Goal: Task Accomplishment & Management: Complete application form

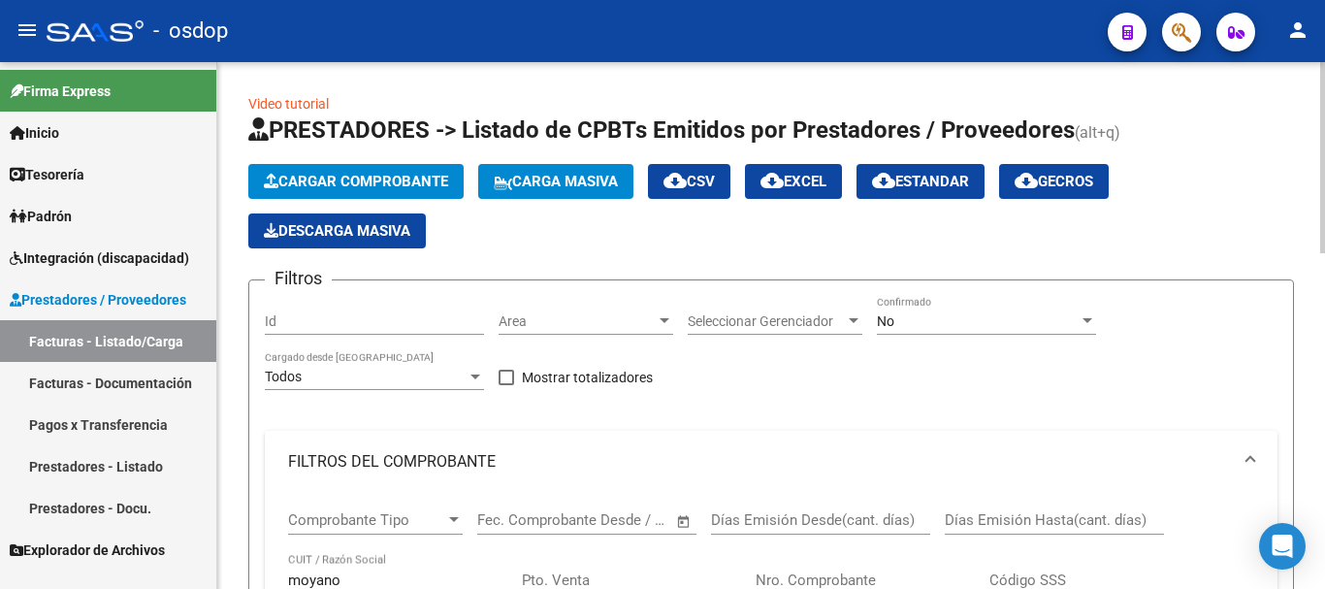
click at [309, 197] on button "Cargar Comprobante" at bounding box center [355, 181] width 215 height 35
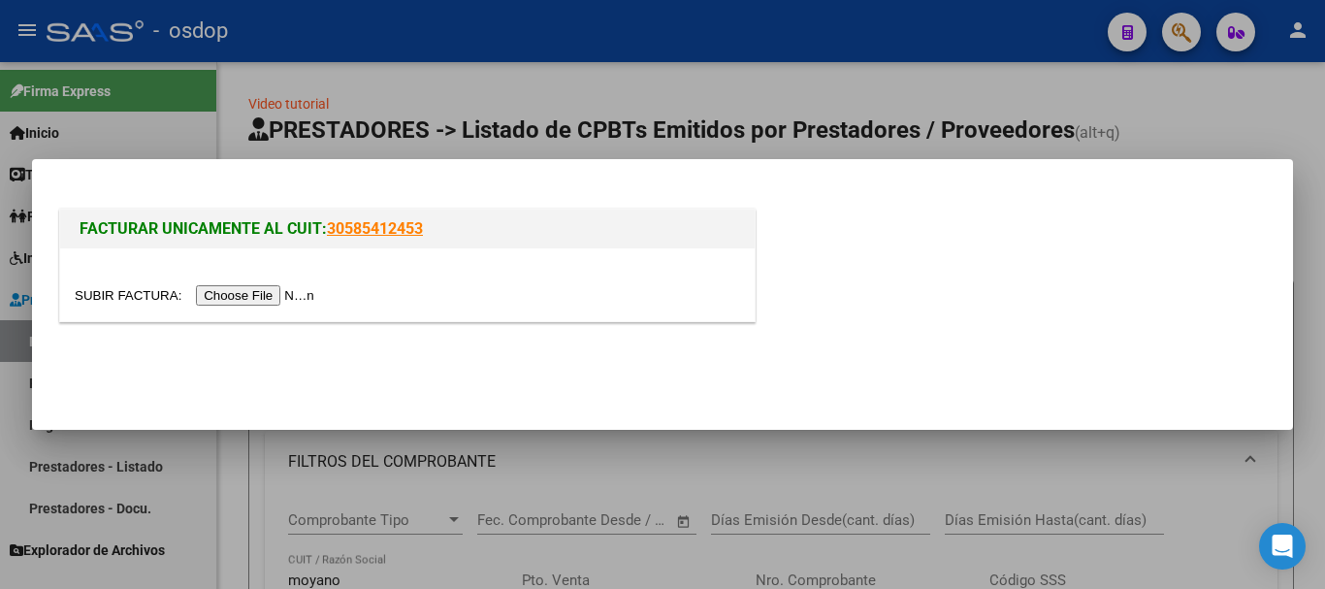
click at [296, 300] on input "file" at bounding box center [197, 295] width 245 height 20
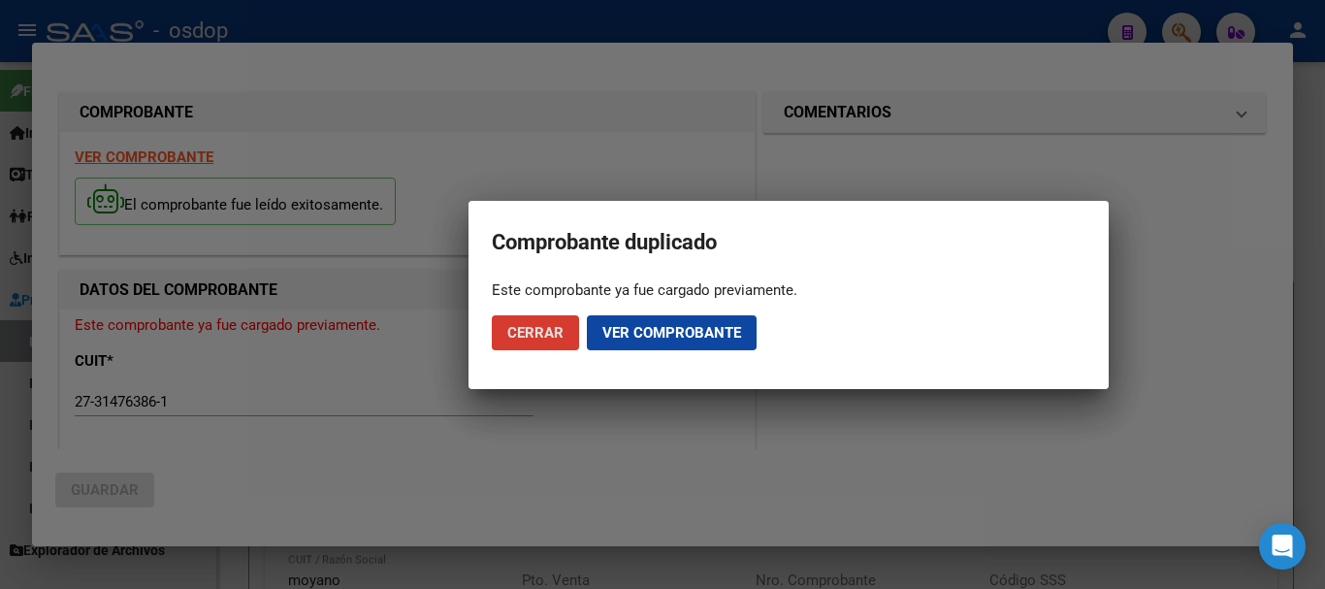
click at [561, 339] on span "Cerrar" at bounding box center [535, 332] width 56 height 17
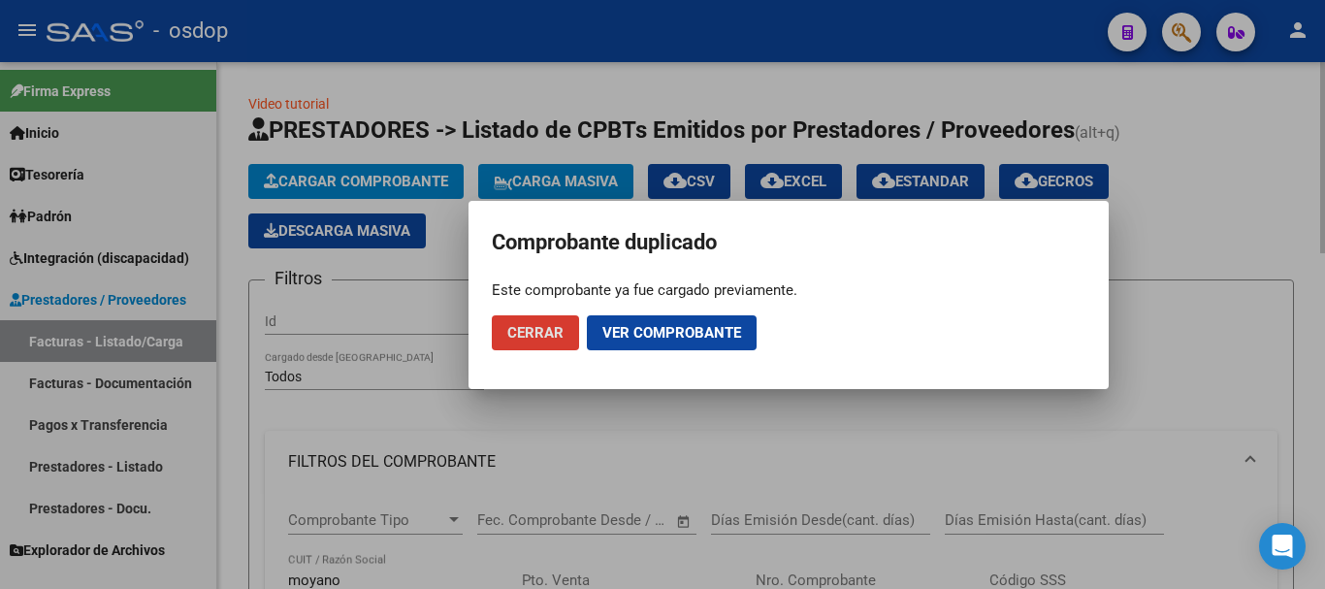
click at [1197, 226] on div at bounding box center [662, 294] width 1325 height 589
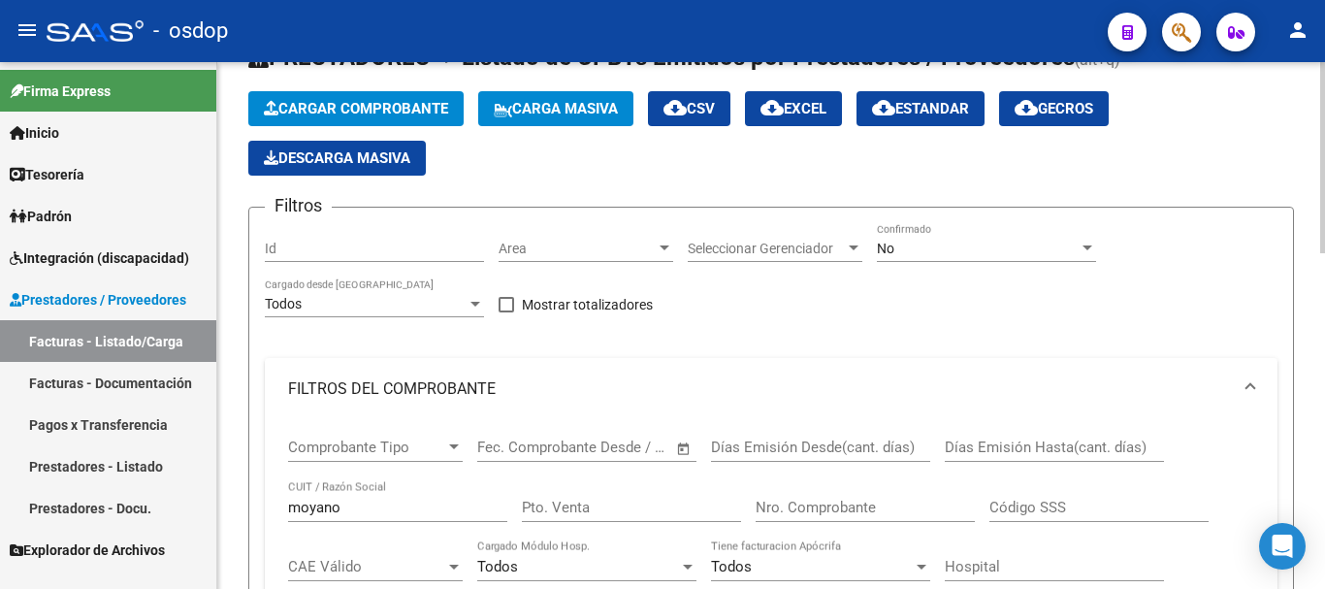
scroll to position [194, 0]
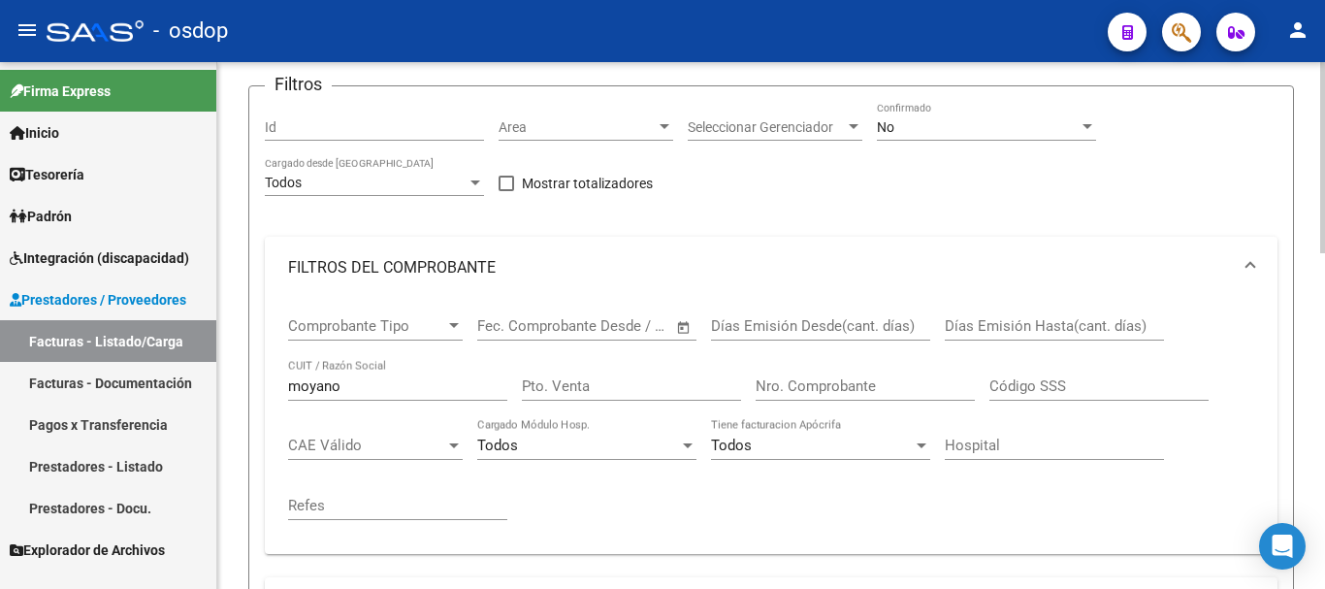
click at [393, 378] on input "moyano" at bounding box center [397, 385] width 219 height 17
drag, startPoint x: 392, startPoint y: 379, endPoint x: 204, endPoint y: 397, distance: 189.0
click at [223, 389] on div "Video tutorial PRESTADORES -> Listado de CPBTs Emitidos por Prestadores / Prove…" at bounding box center [771, 588] width 1108 height 1440
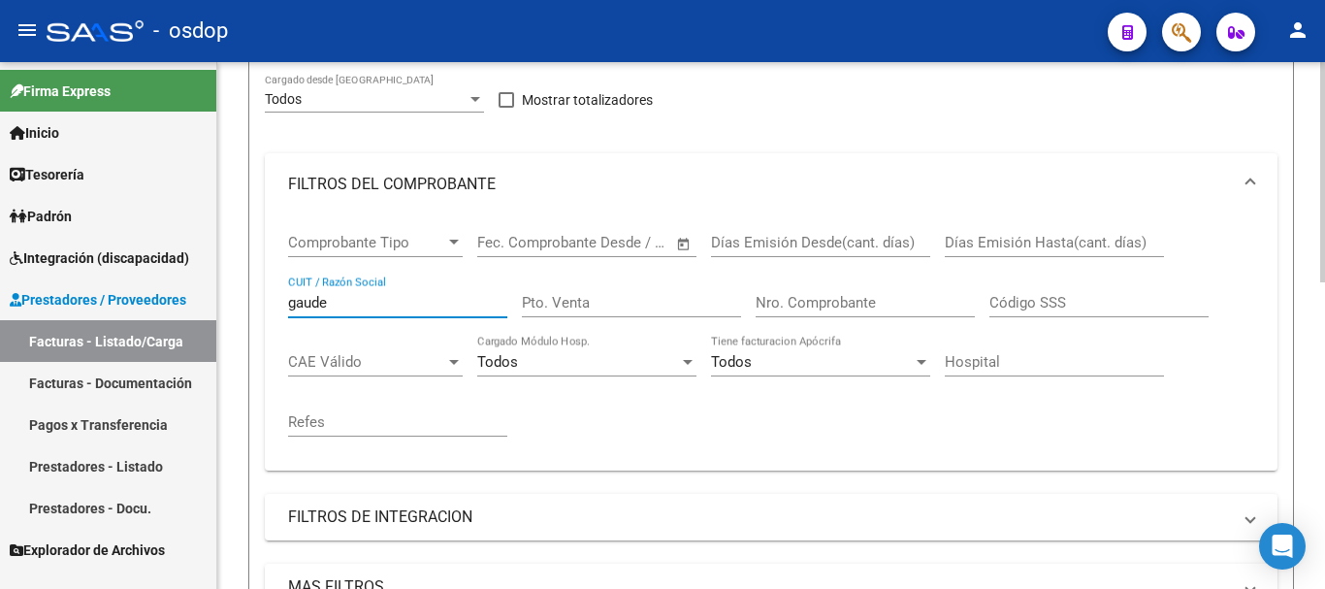
scroll to position [485, 0]
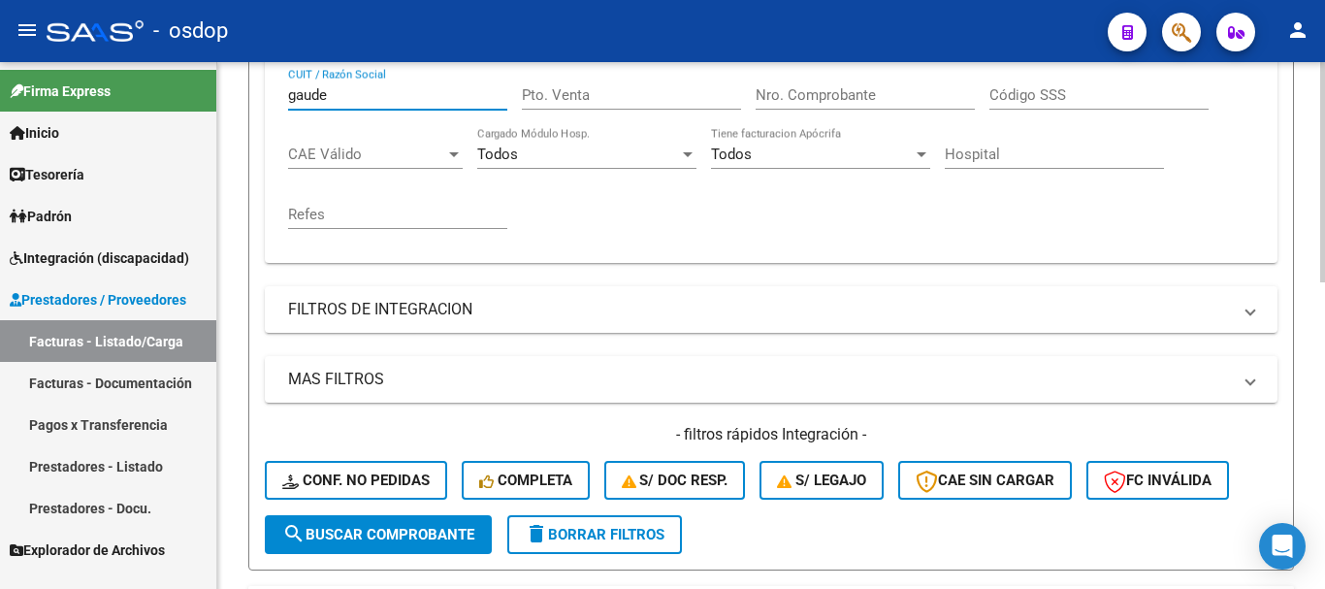
type input "gaude"
click at [396, 542] on span "search Buscar Comprobante" at bounding box center [378, 534] width 192 height 17
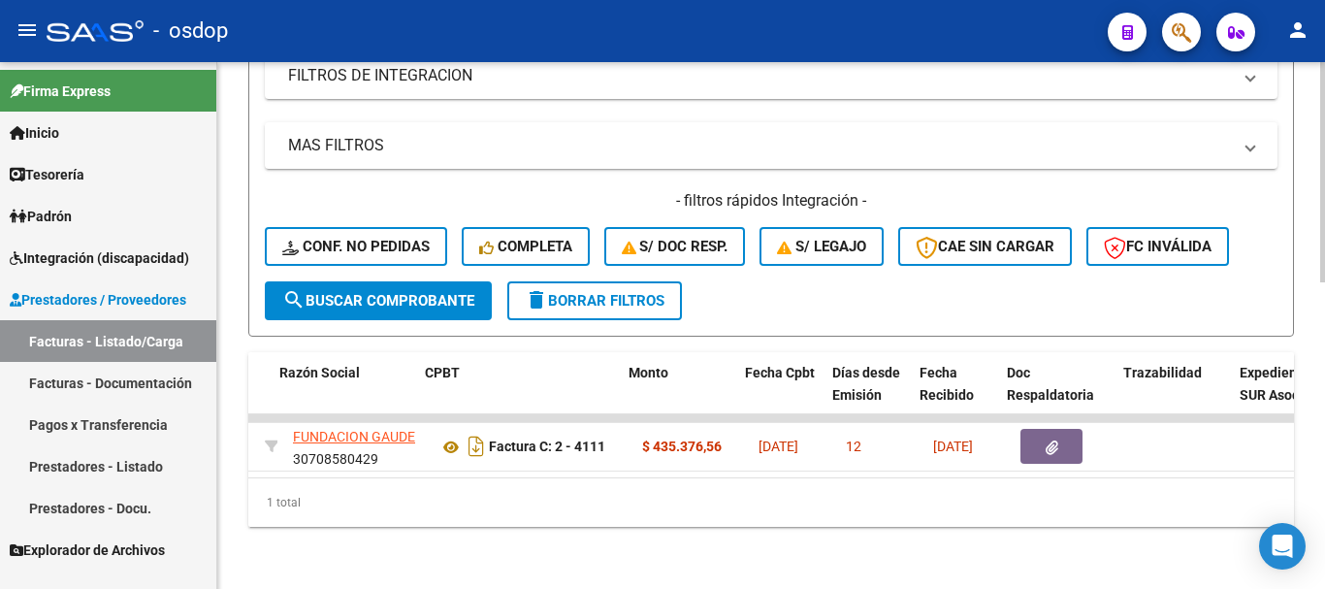
scroll to position [0, 828]
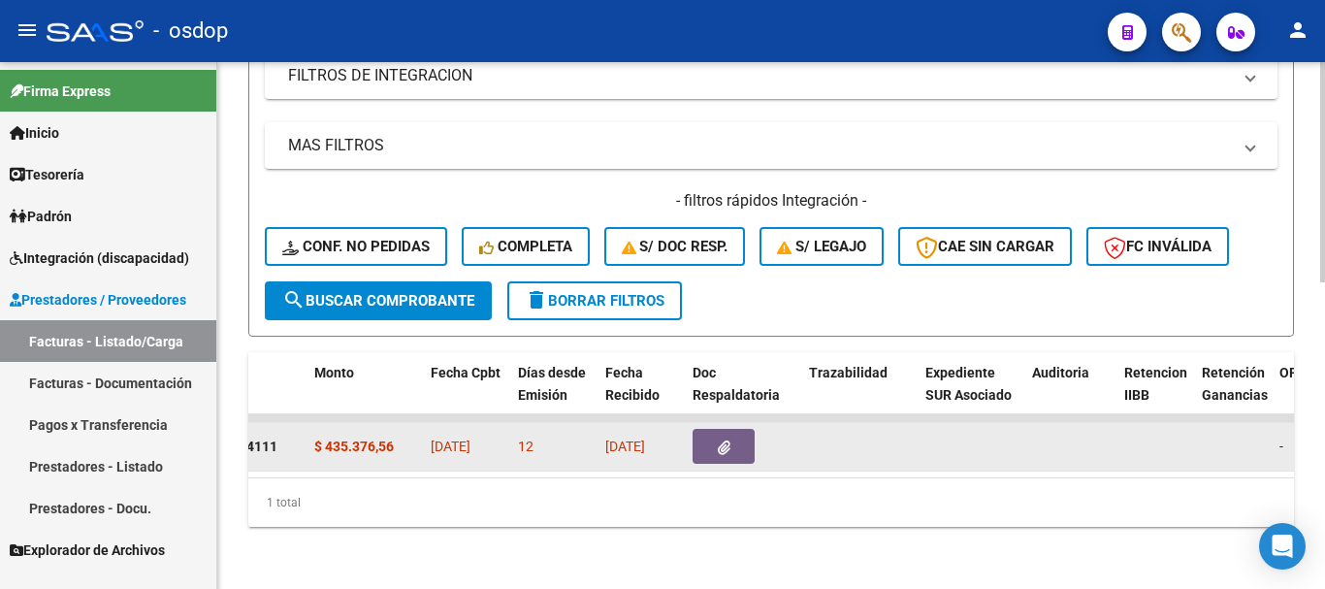
click at [745, 429] on button "button" at bounding box center [724, 446] width 62 height 35
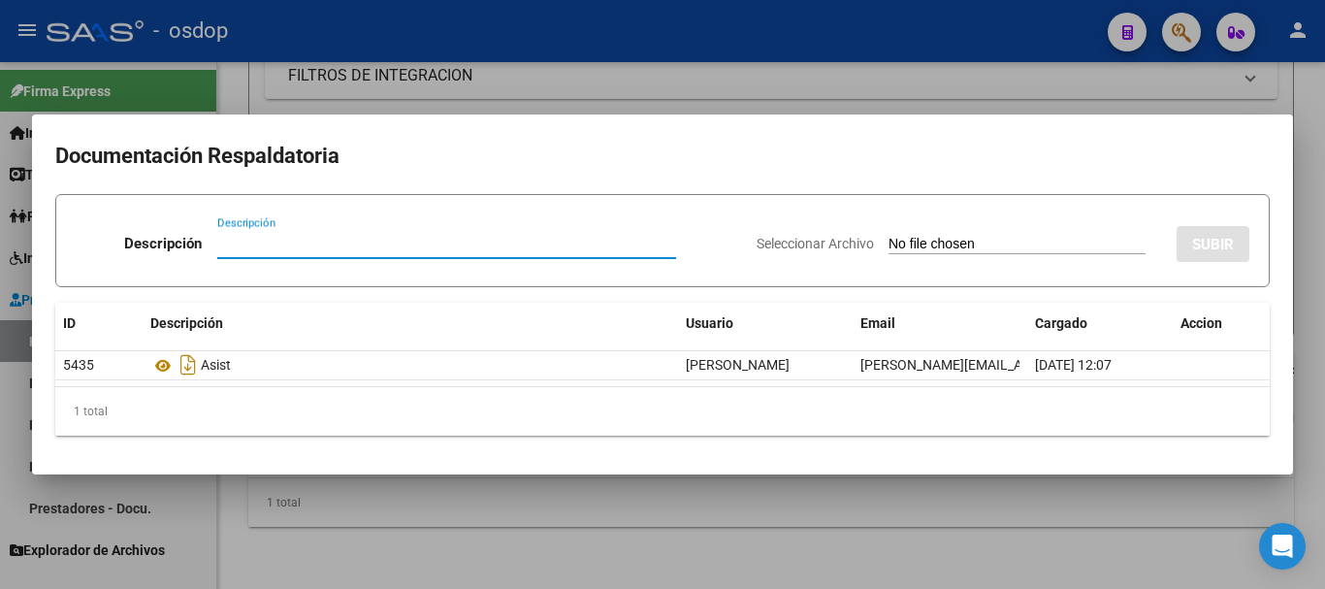
click at [983, 490] on div at bounding box center [662, 294] width 1325 height 589
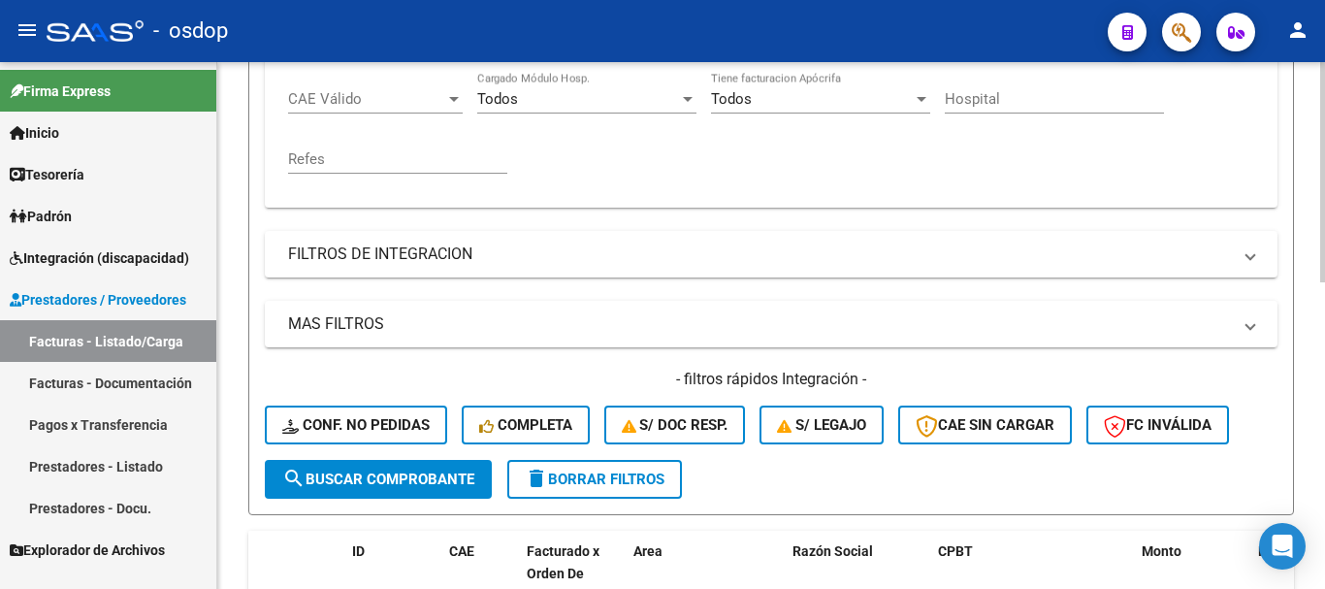
scroll to position [346, 0]
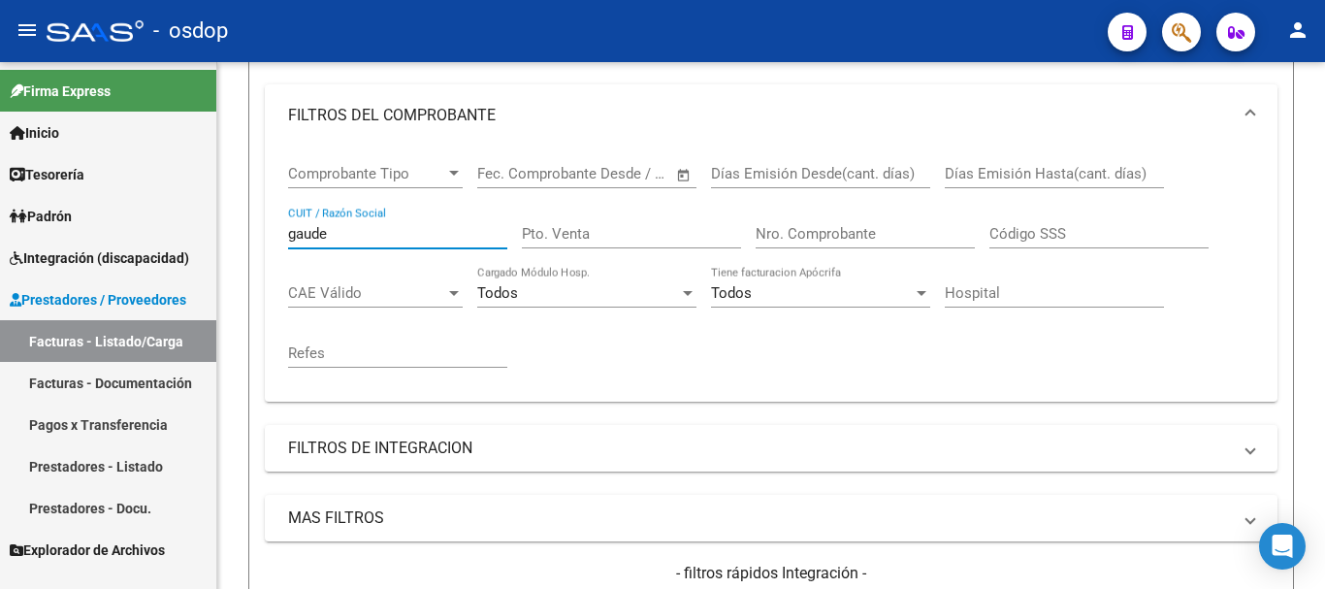
drag, startPoint x: 372, startPoint y: 226, endPoint x: 163, endPoint y: 248, distance: 209.8
click at [165, 250] on mat-sidenav-container "Firma Express Inicio Calendario SSS Instructivos Contacto OS Tesorería Extracto…" at bounding box center [662, 325] width 1325 height 527
type input "e"
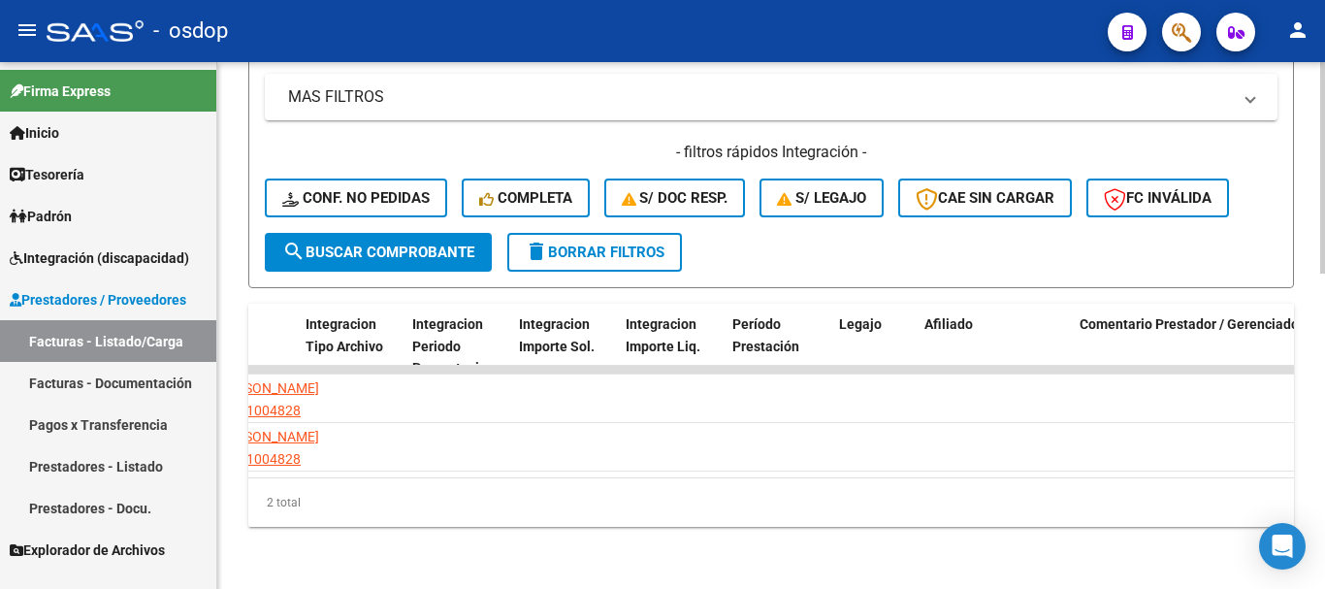
scroll to position [0, 1692]
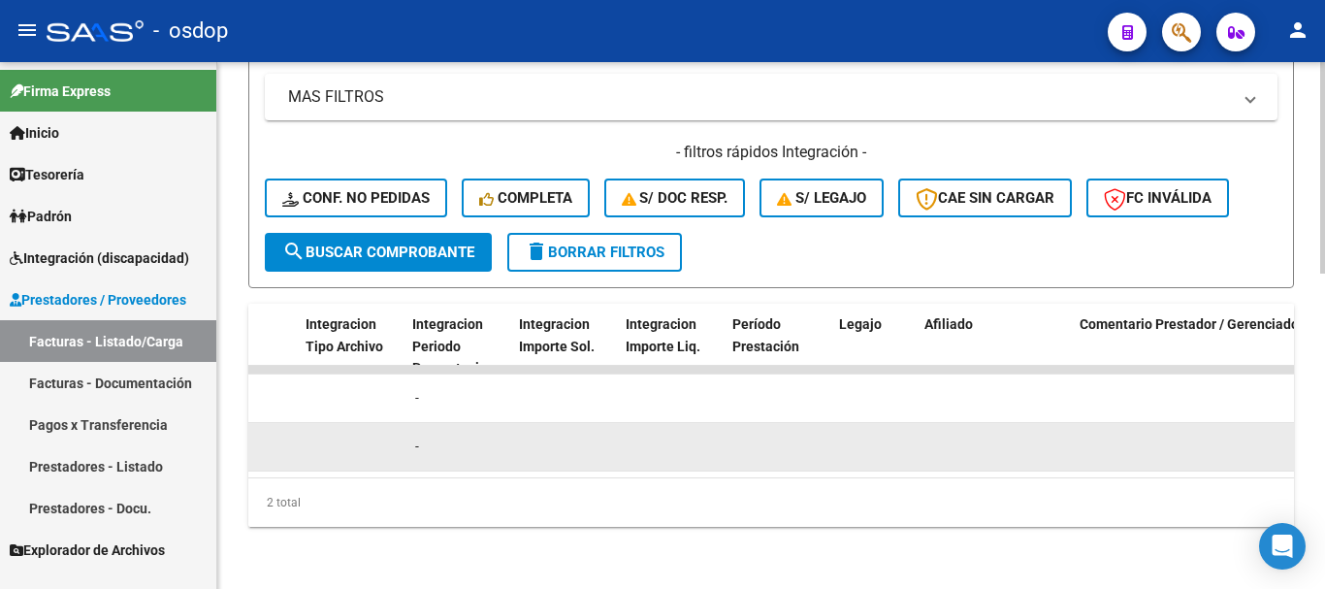
type input "fundacion espacios"
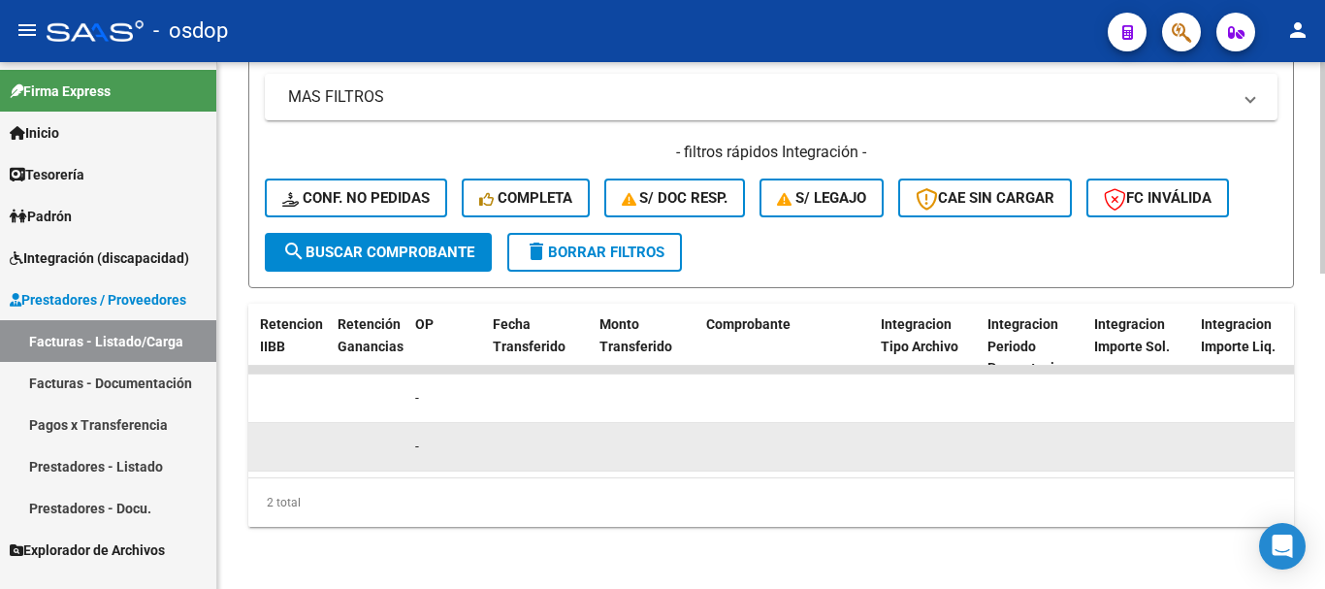
click at [627, 445] on datatable-body-cell at bounding box center [645, 447] width 107 height 48
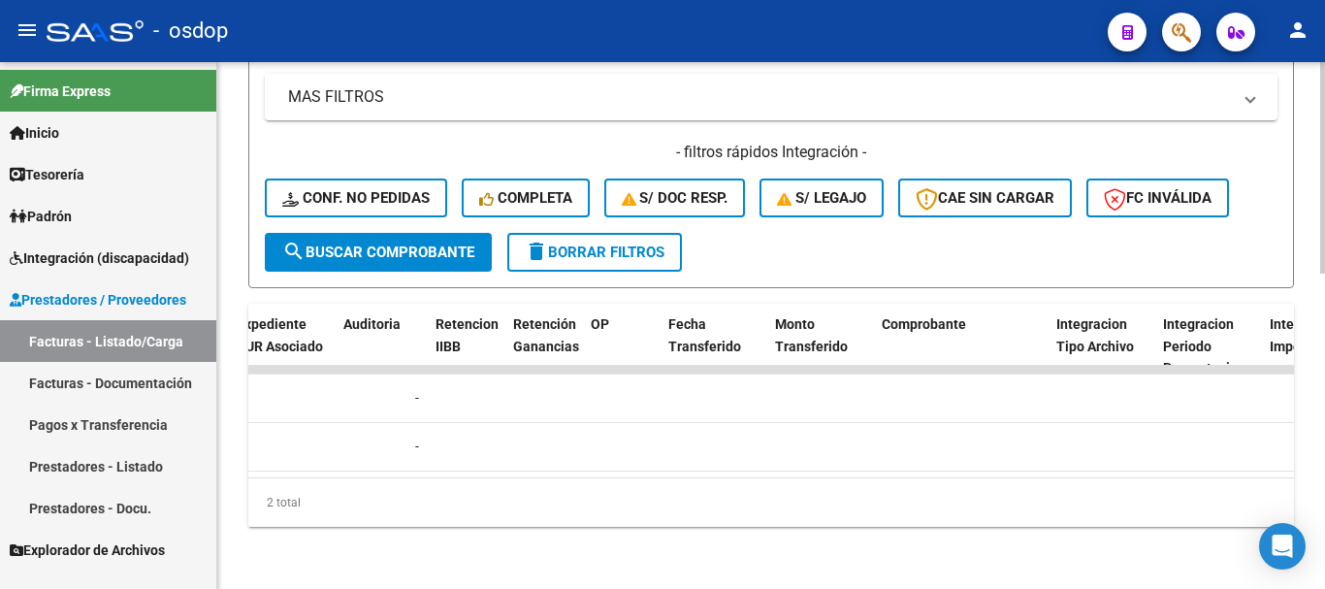
scroll to position [0, 0]
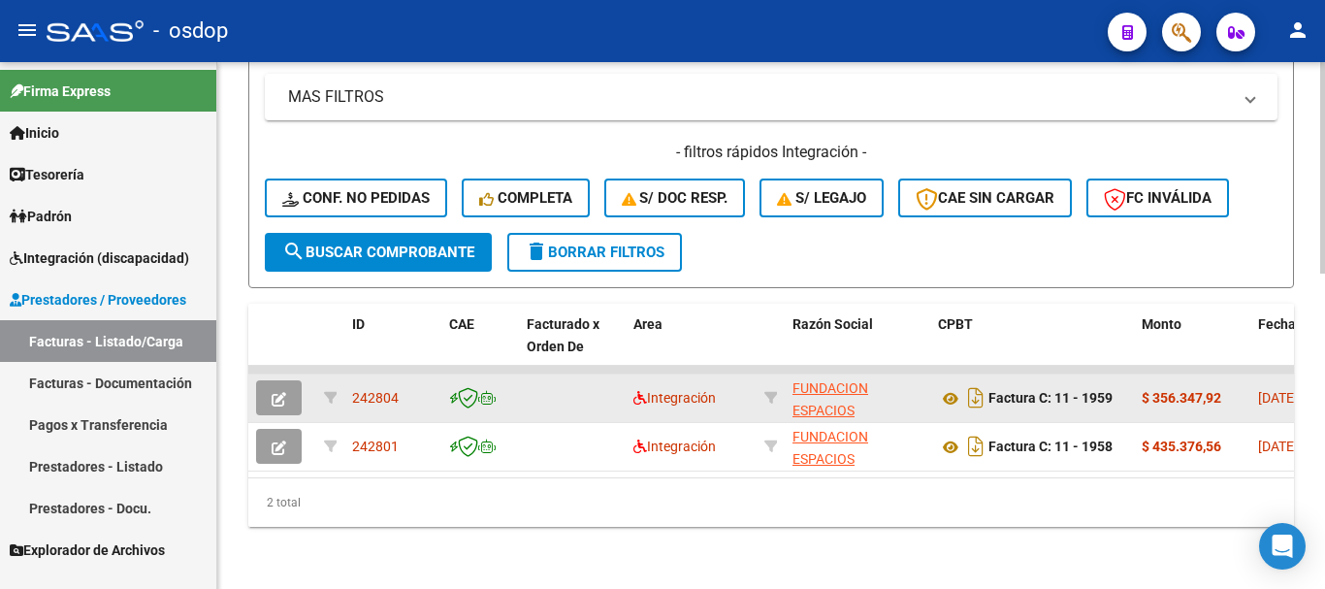
click at [379, 390] on span "242804" at bounding box center [375, 398] width 47 height 16
click at [249, 397] on datatable-body-cell at bounding box center [282, 398] width 68 height 48
click at [266, 391] on button "button" at bounding box center [279, 397] width 46 height 35
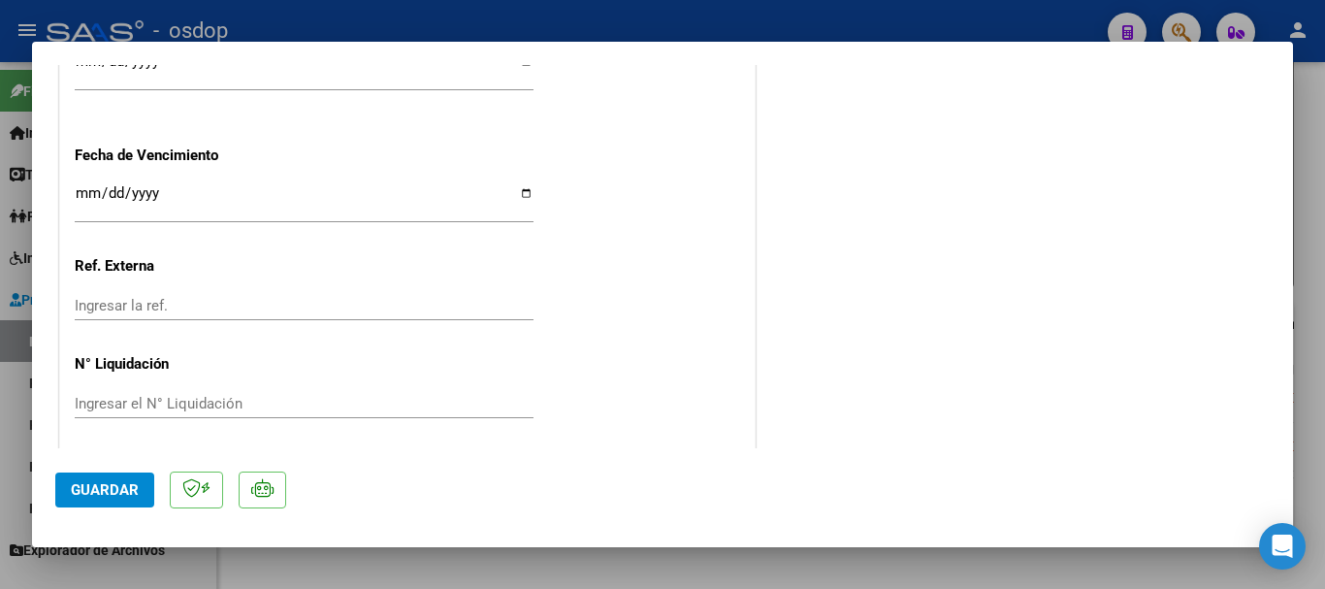
scroll to position [1392, 0]
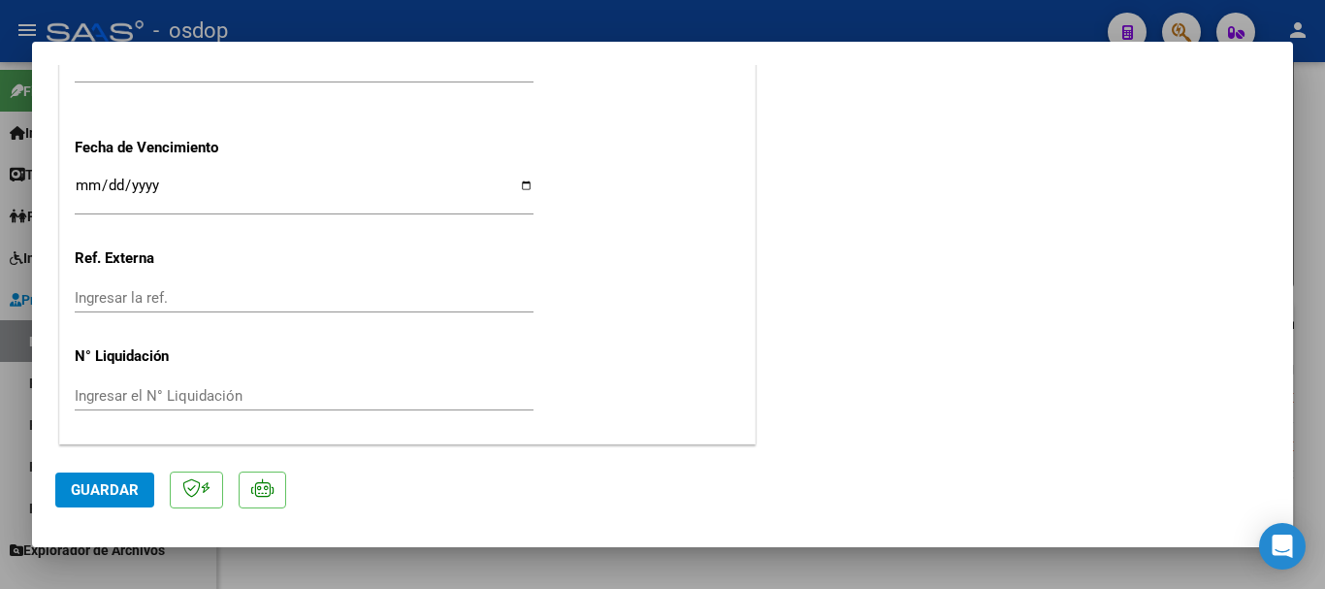
click at [1307, 342] on div at bounding box center [662, 294] width 1325 height 589
type input "$ 0,00"
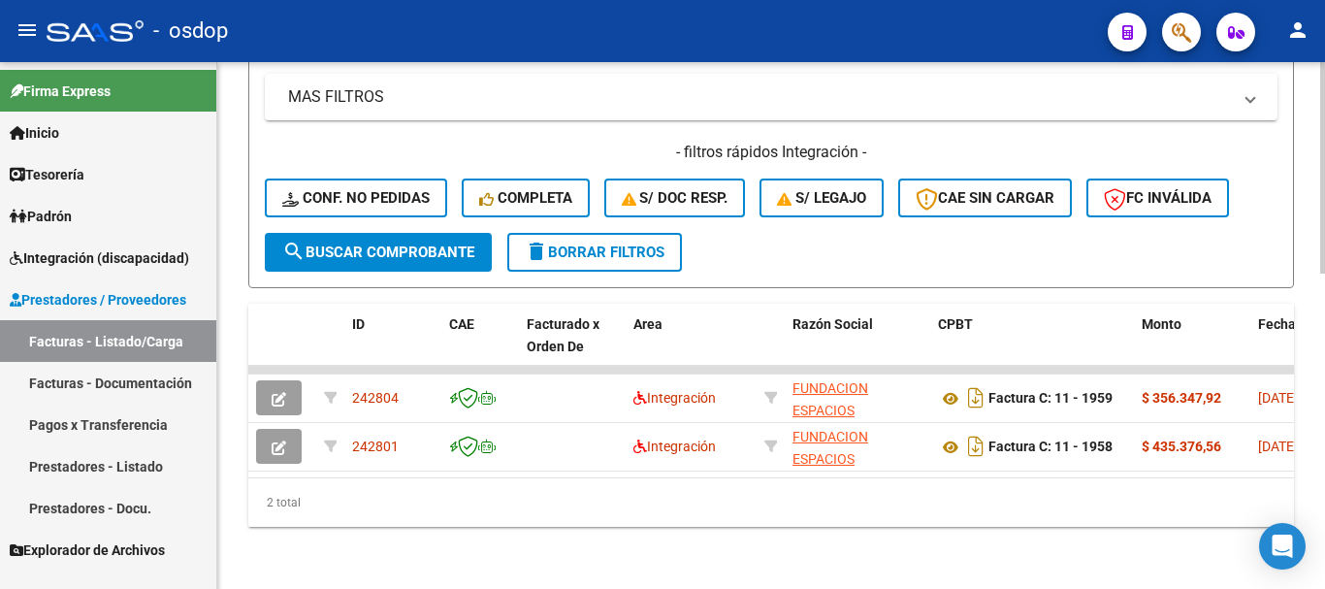
scroll to position [783, 0]
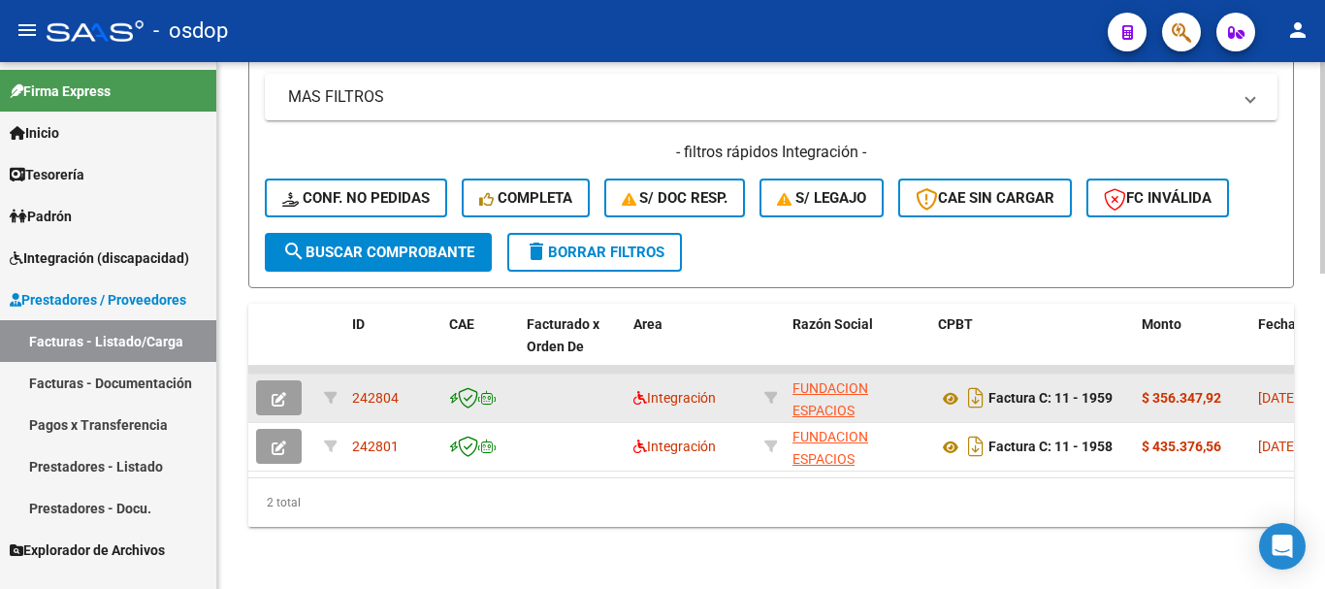
click at [271, 384] on button "button" at bounding box center [279, 397] width 46 height 35
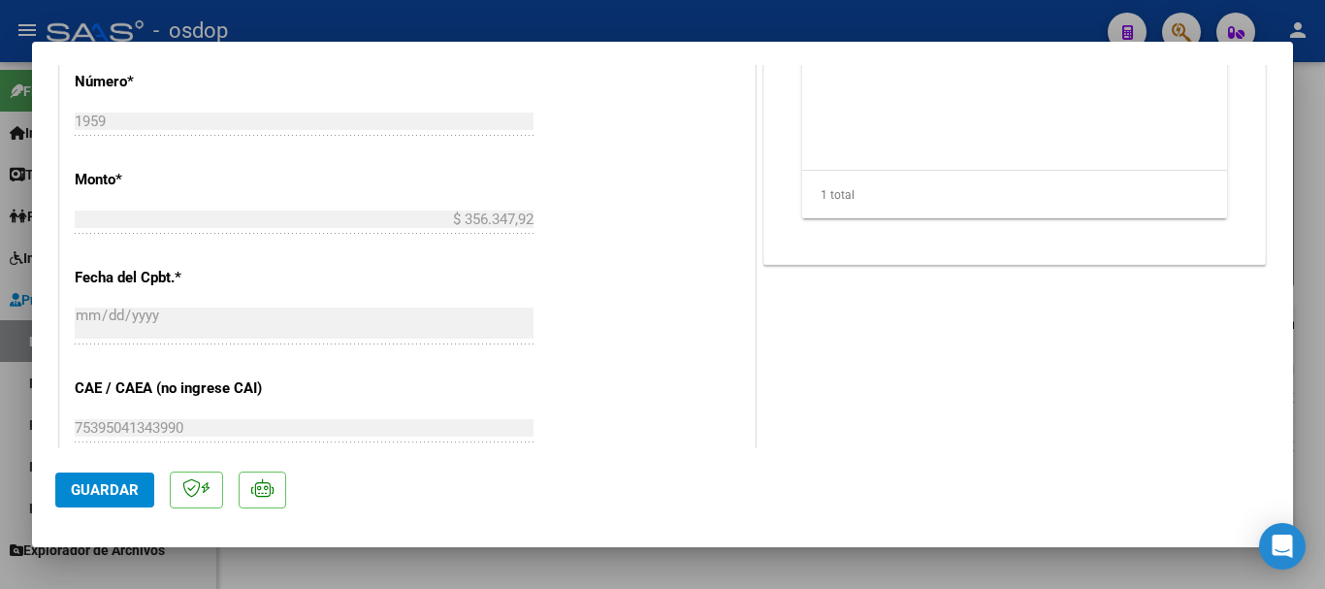
scroll to position [1164, 0]
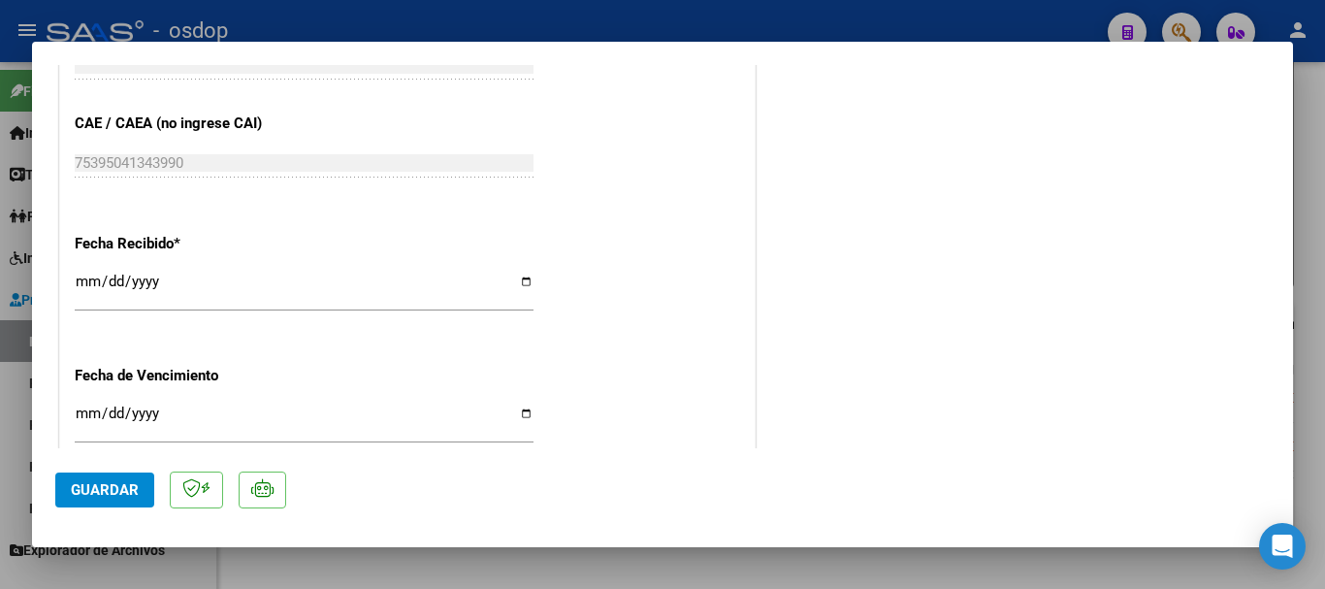
click at [1117, 563] on div at bounding box center [662, 294] width 1325 height 589
type input "$ 0,00"
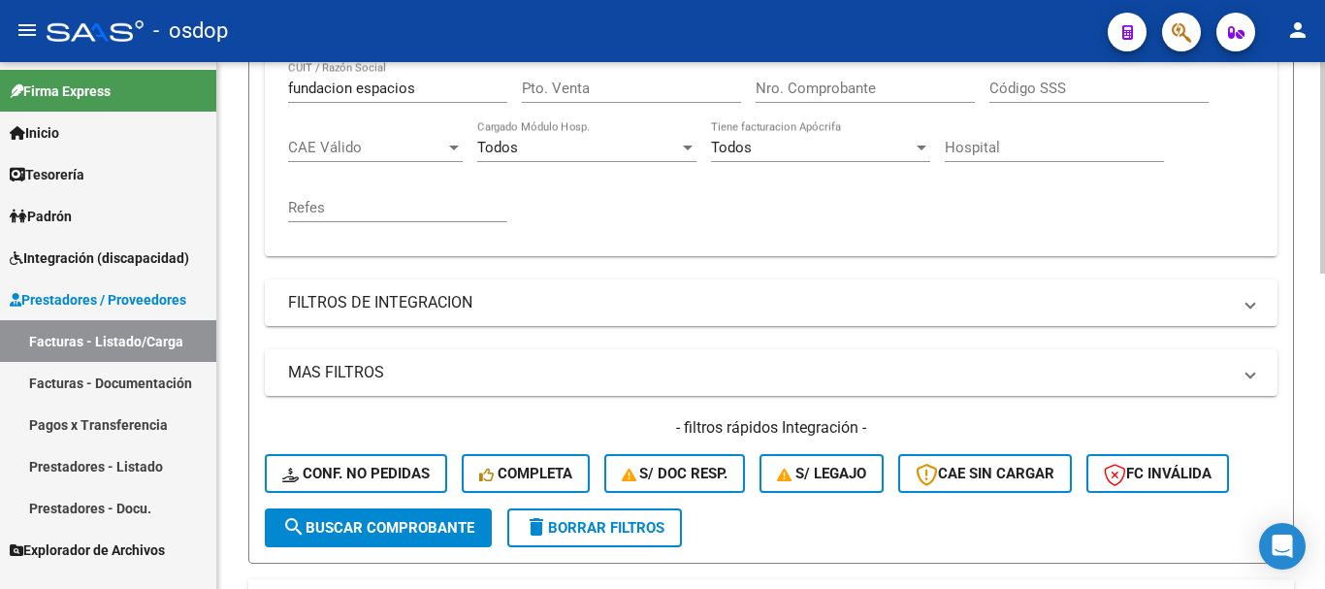
scroll to position [201, 0]
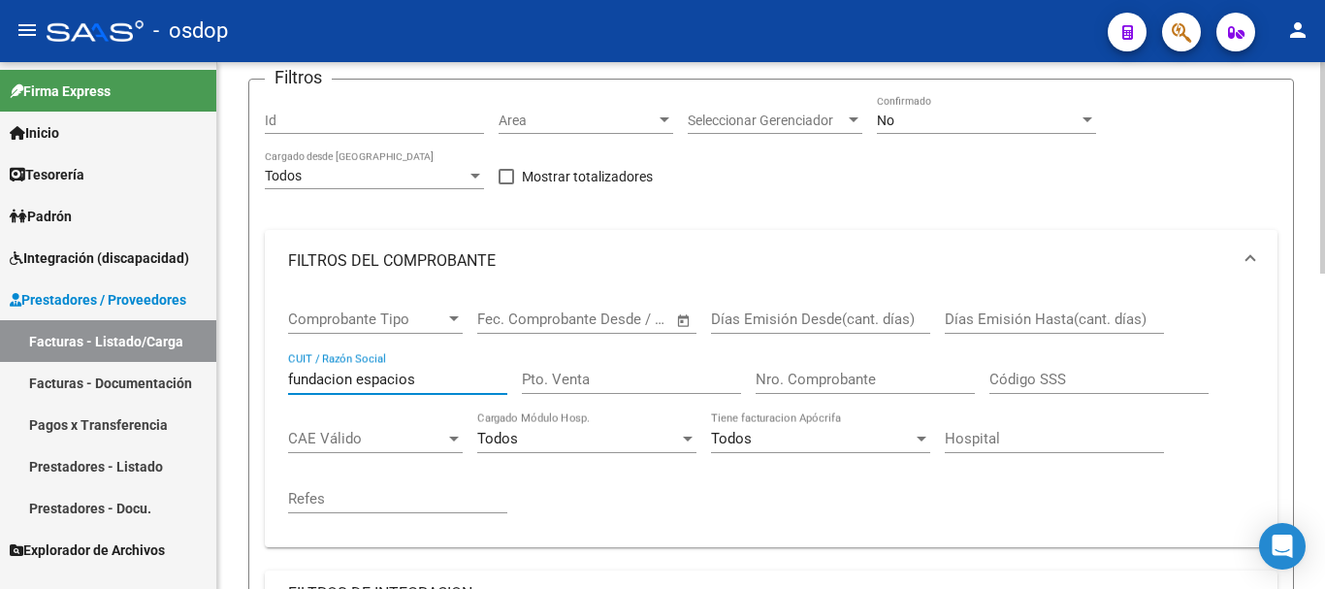
click at [430, 372] on input "fundacion espacios" at bounding box center [397, 379] width 219 height 17
drag, startPoint x: 430, startPoint y: 372, endPoint x: 225, endPoint y: 379, distance: 204.9
click at [225, 379] on div "Video tutorial PRESTADORES -> Listado de CPBTs Emitidos por Prestadores / Prove…" at bounding box center [771, 508] width 1108 height 1294
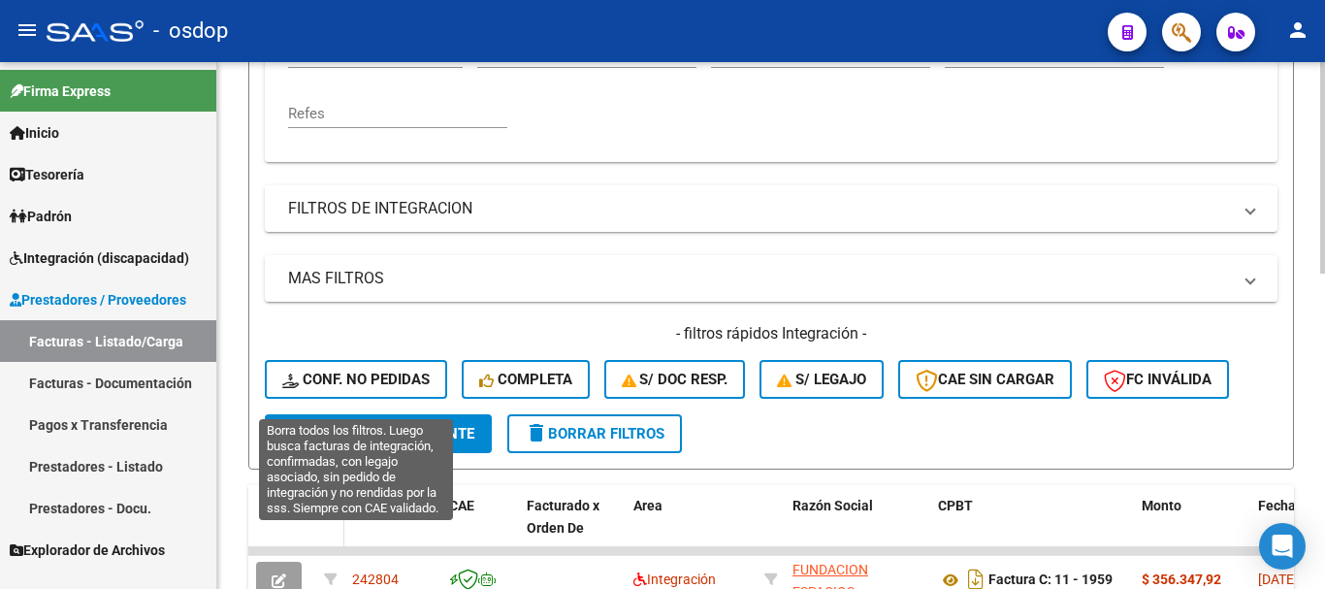
scroll to position [589, 0]
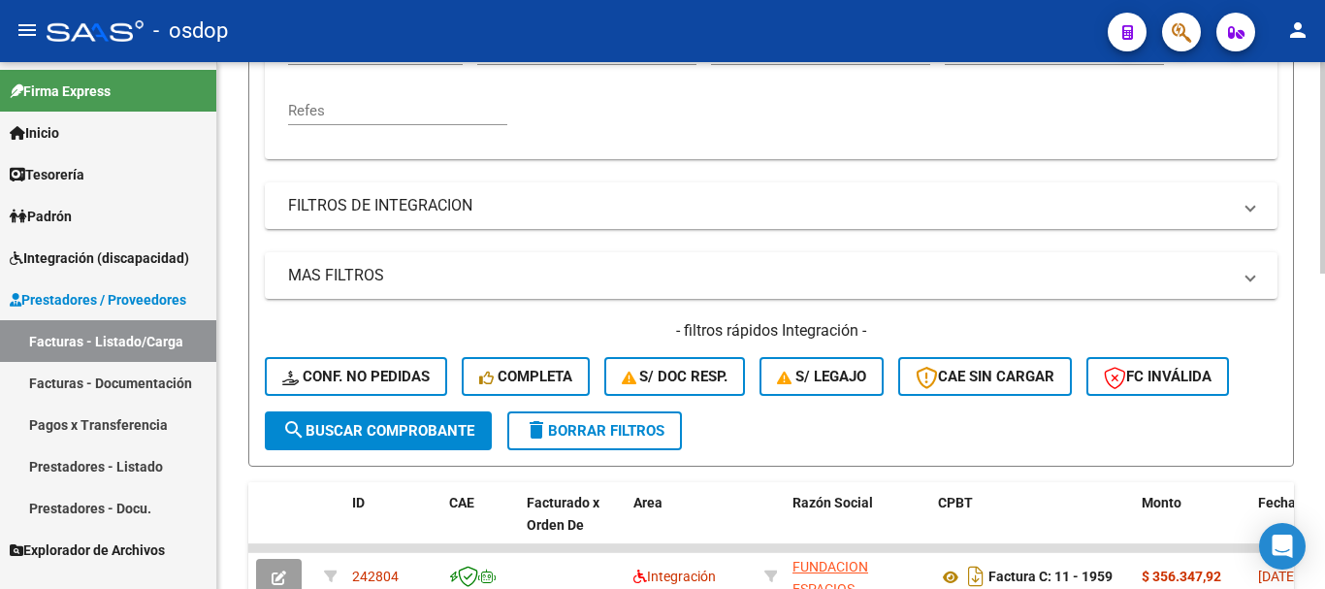
click at [341, 444] on button "search Buscar Comprobante" at bounding box center [378, 430] width 227 height 39
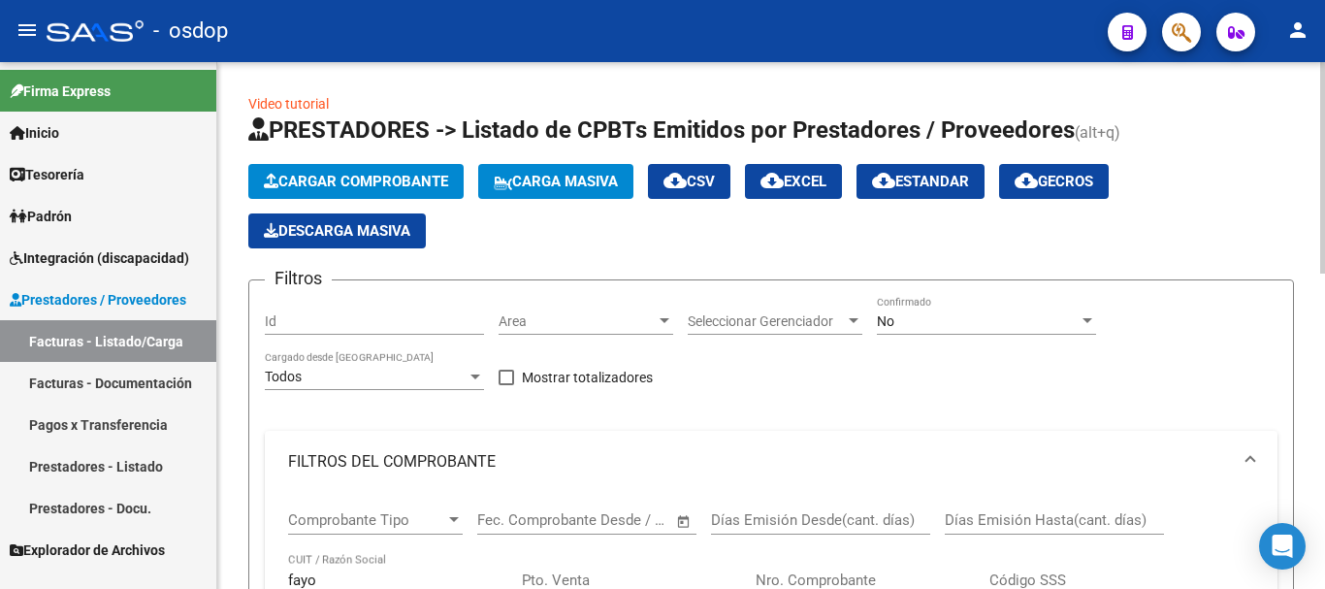
scroll to position [194, 0]
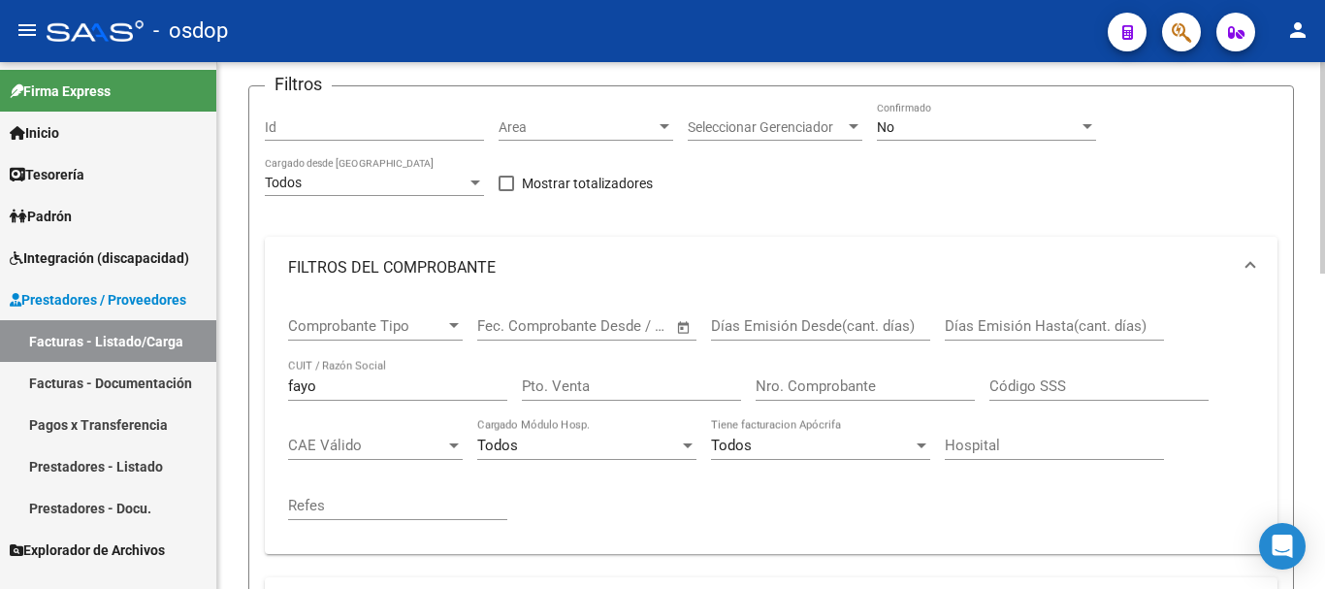
click at [354, 390] on input "fayo" at bounding box center [397, 385] width 219 height 17
type input "f"
click at [130, 424] on link "Pagos x Transferencia" at bounding box center [108, 425] width 216 height 42
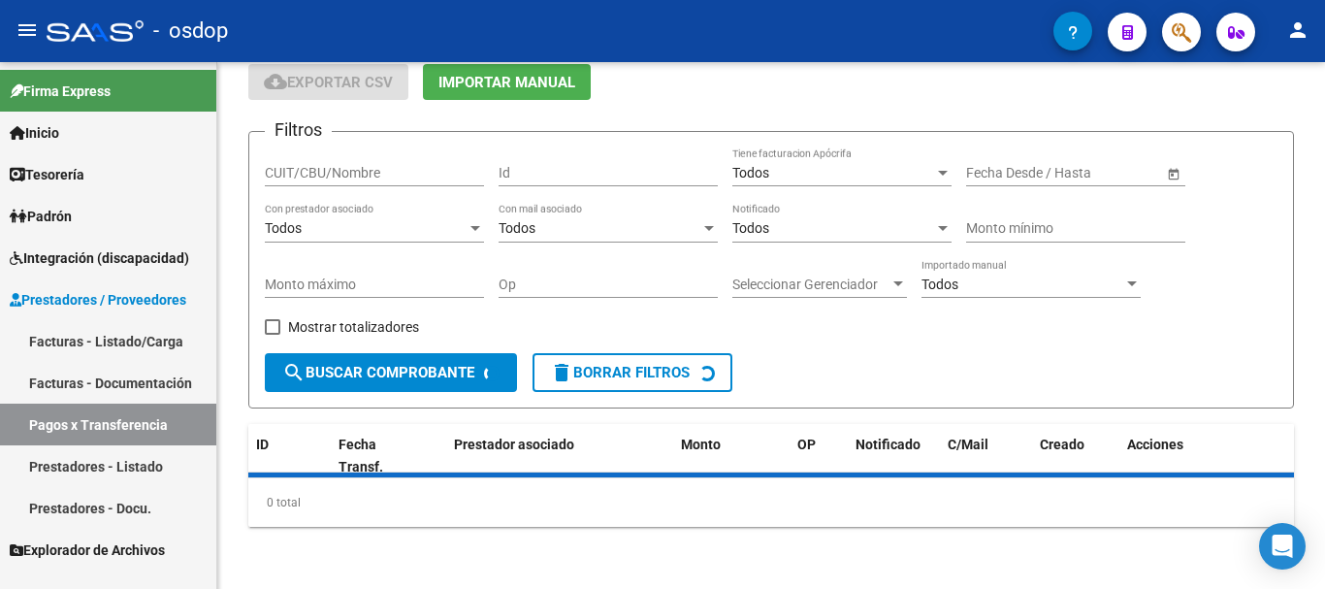
scroll to position [122, 0]
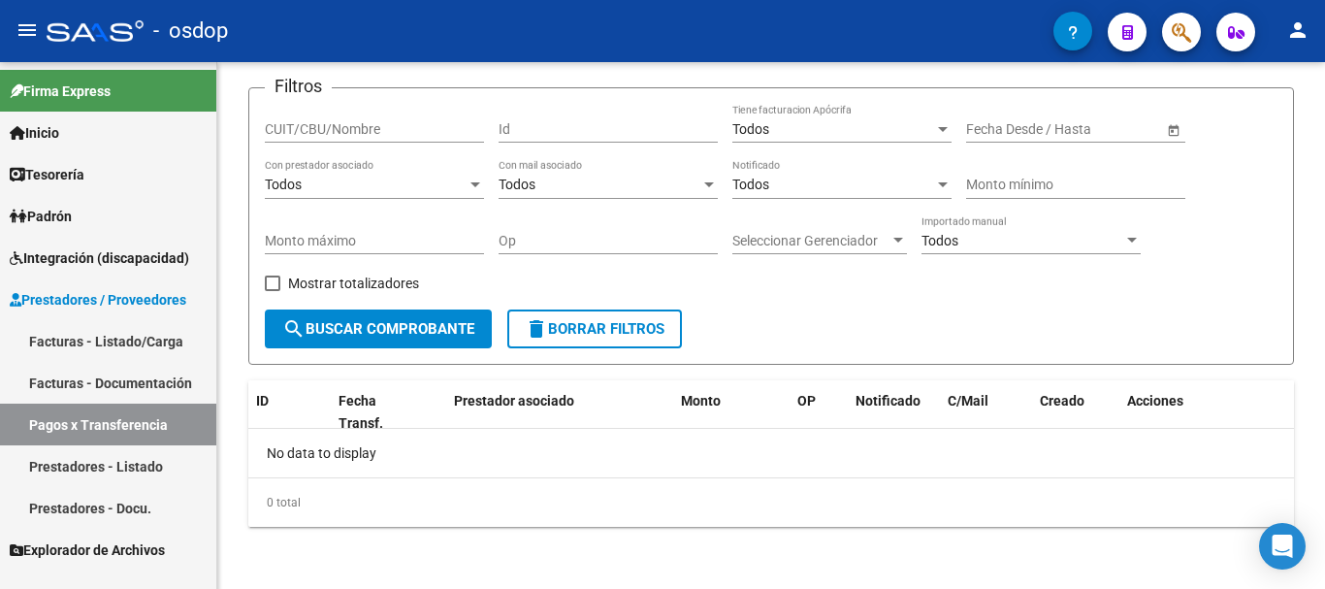
click at [125, 381] on link "Facturas - Documentación" at bounding box center [108, 383] width 216 height 42
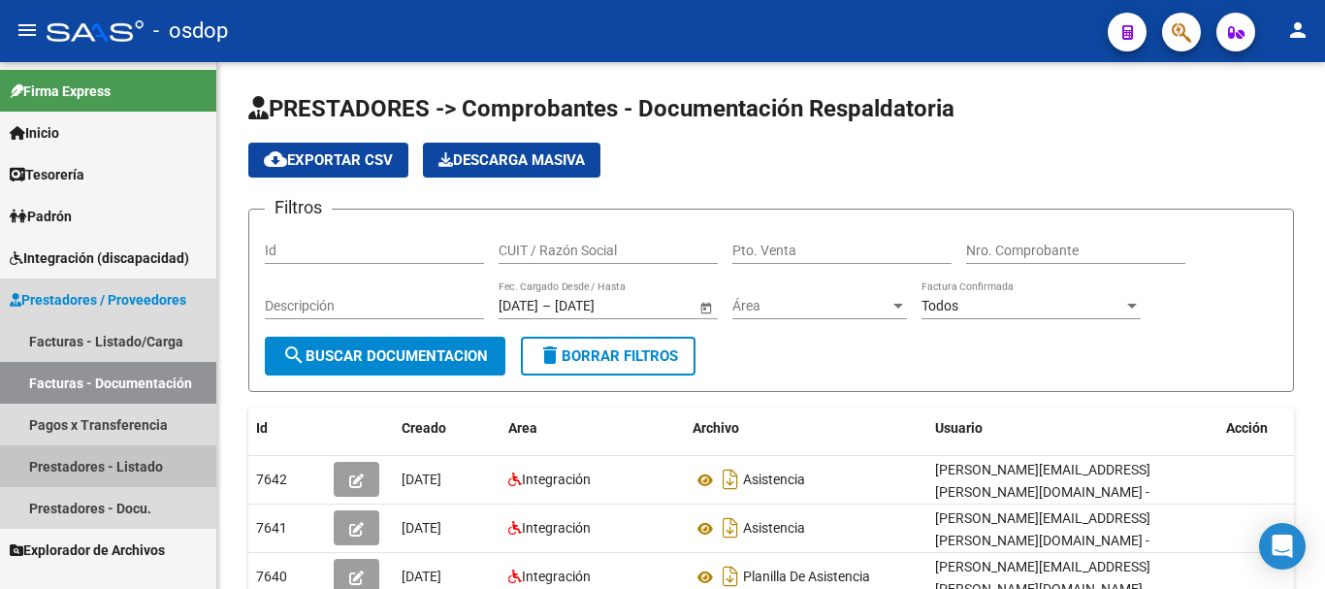
click at [134, 469] on link "Prestadores - Listado" at bounding box center [108, 466] width 216 height 42
